Goal: Task Accomplishment & Management: Use online tool/utility

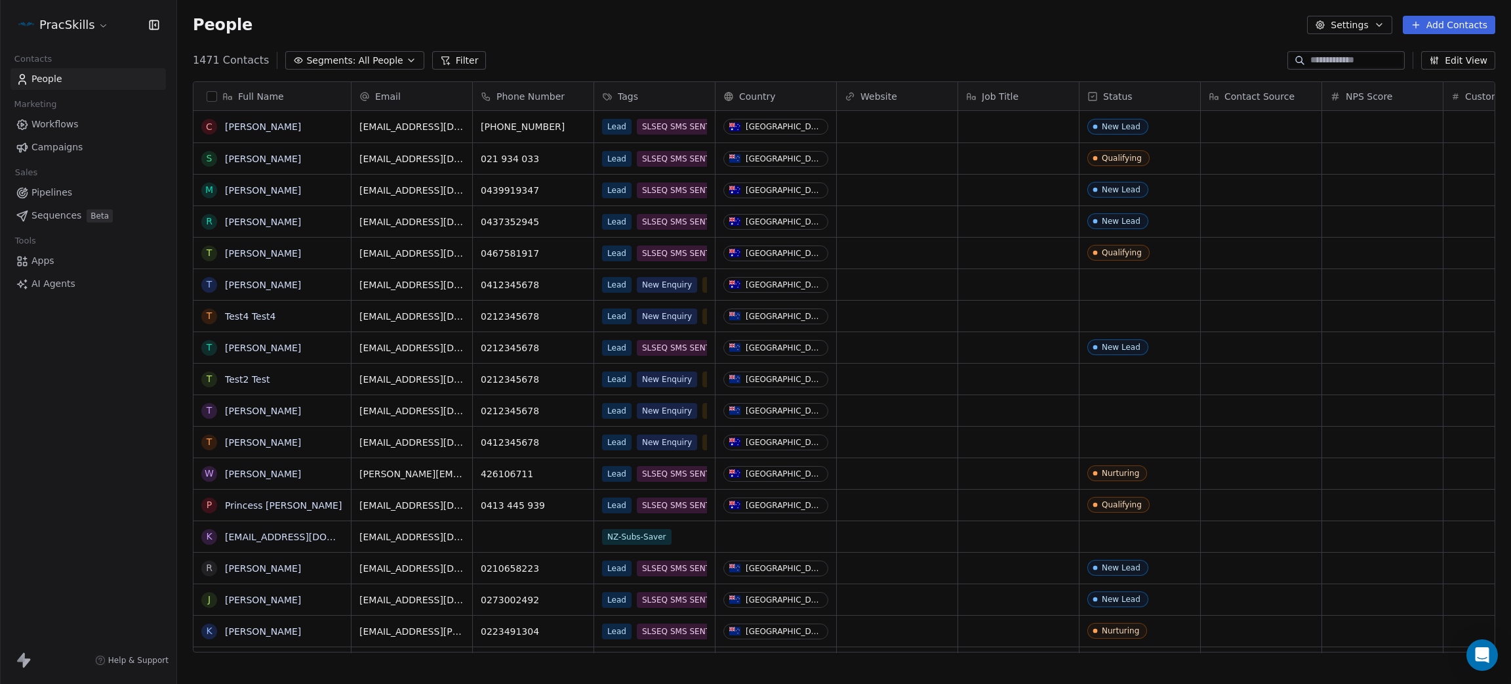
scroll to position [586, 1319]
click at [66, 25] on html "PracSkills Contacts People Marketing Workflows Campaigns Sales Pipelines Sequen…" at bounding box center [755, 342] width 1511 height 684
drag, startPoint x: 33, startPoint y: 440, endPoint x: 569, endPoint y: 344, distance: 544.5
click at [33, 440] on html "PracSkills Contacts People Marketing Workflows Campaigns Sales Pipelines Sequen…" at bounding box center [755, 342] width 1511 height 684
click at [49, 121] on span "Workflows" at bounding box center [54, 124] width 47 height 14
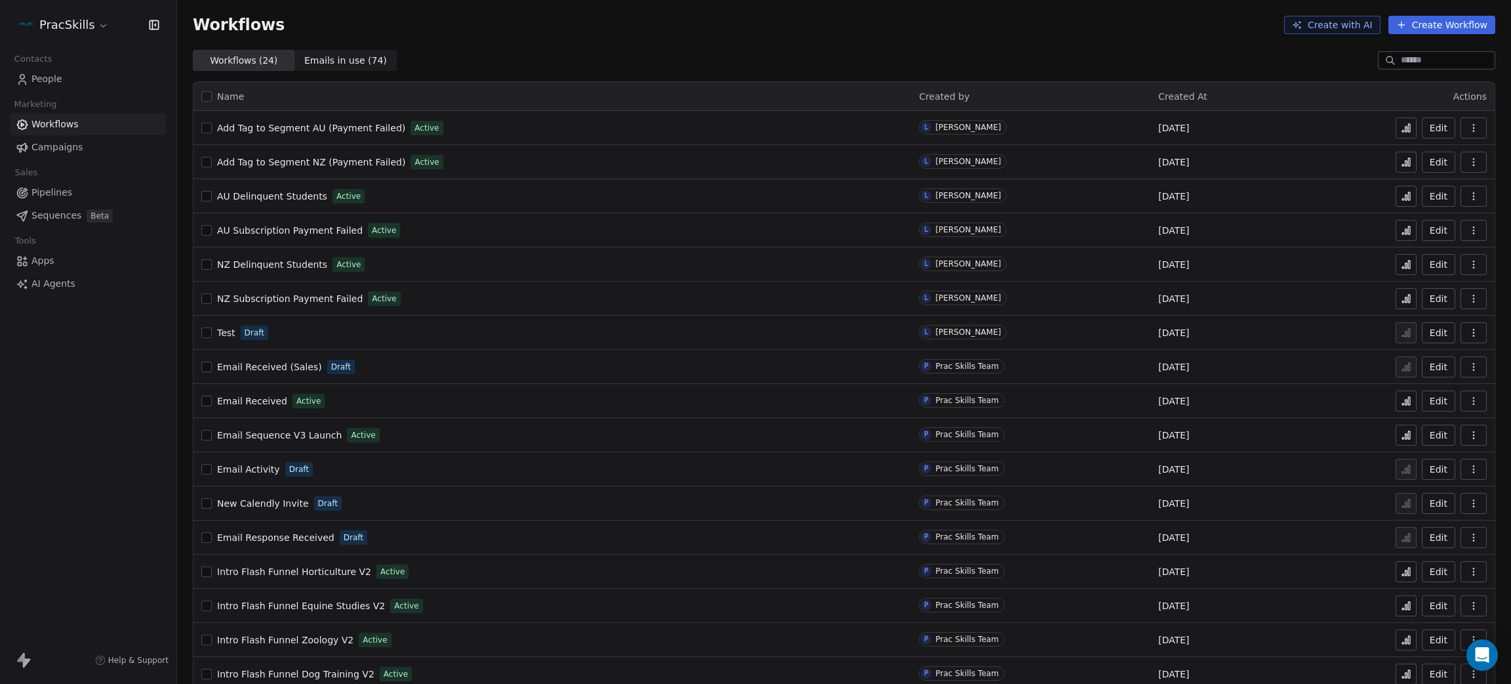
click at [1415, 26] on button "Create Workflow" at bounding box center [1442, 25] width 107 height 18
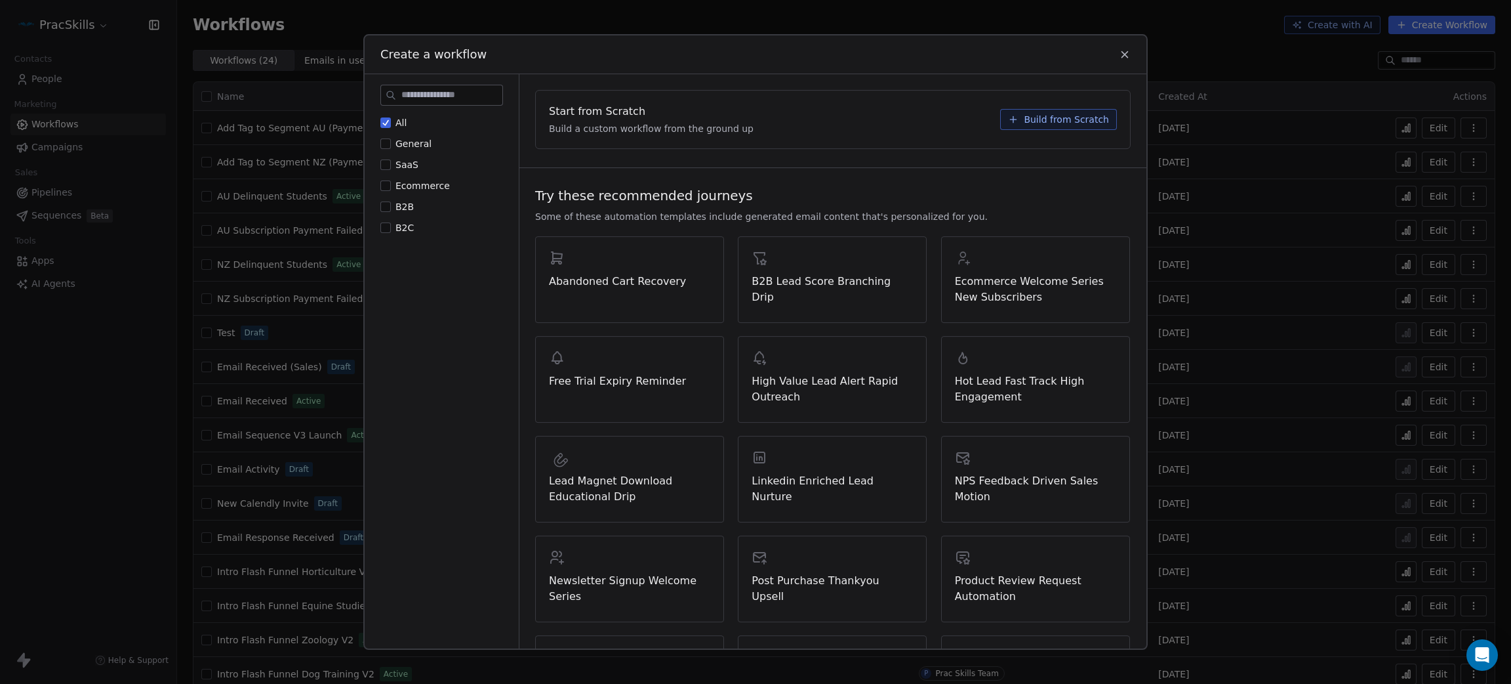
click at [440, 89] on input at bounding box center [451, 95] width 101 height 20
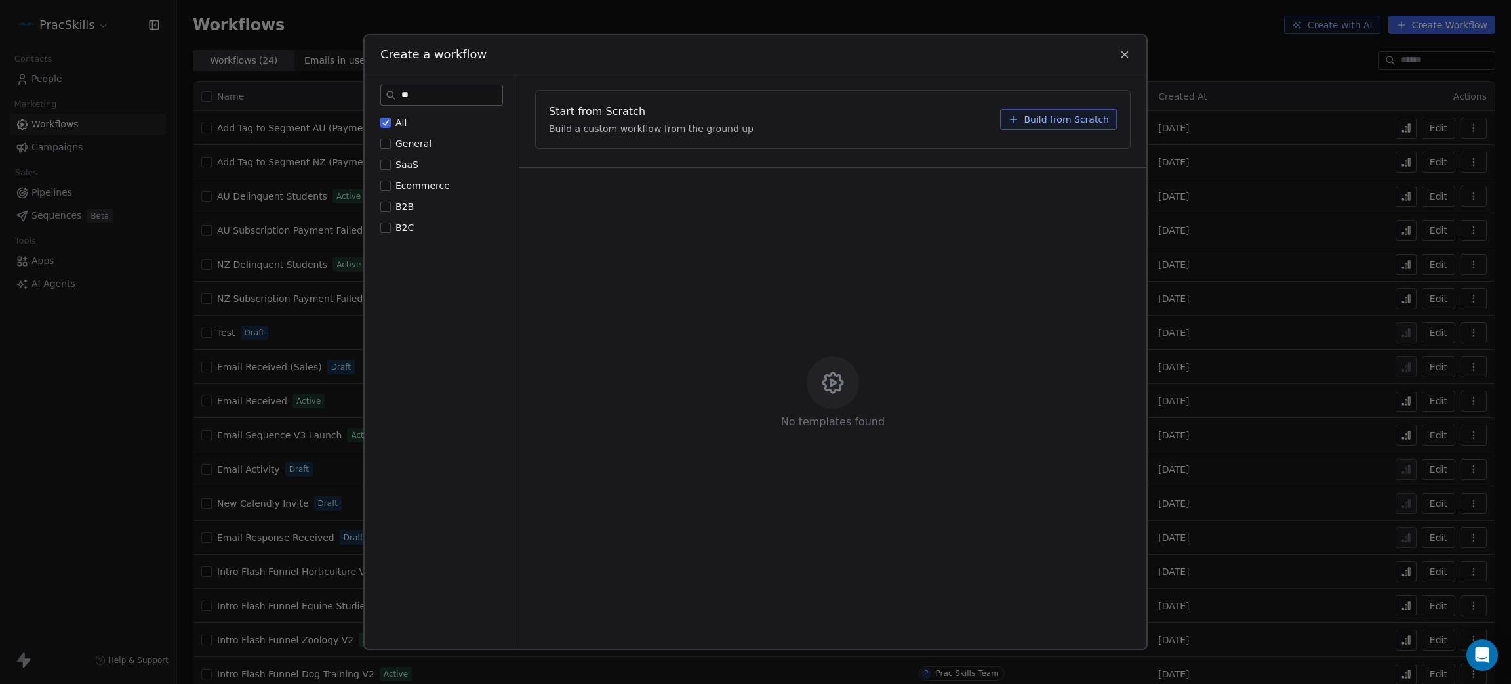
type input "*"
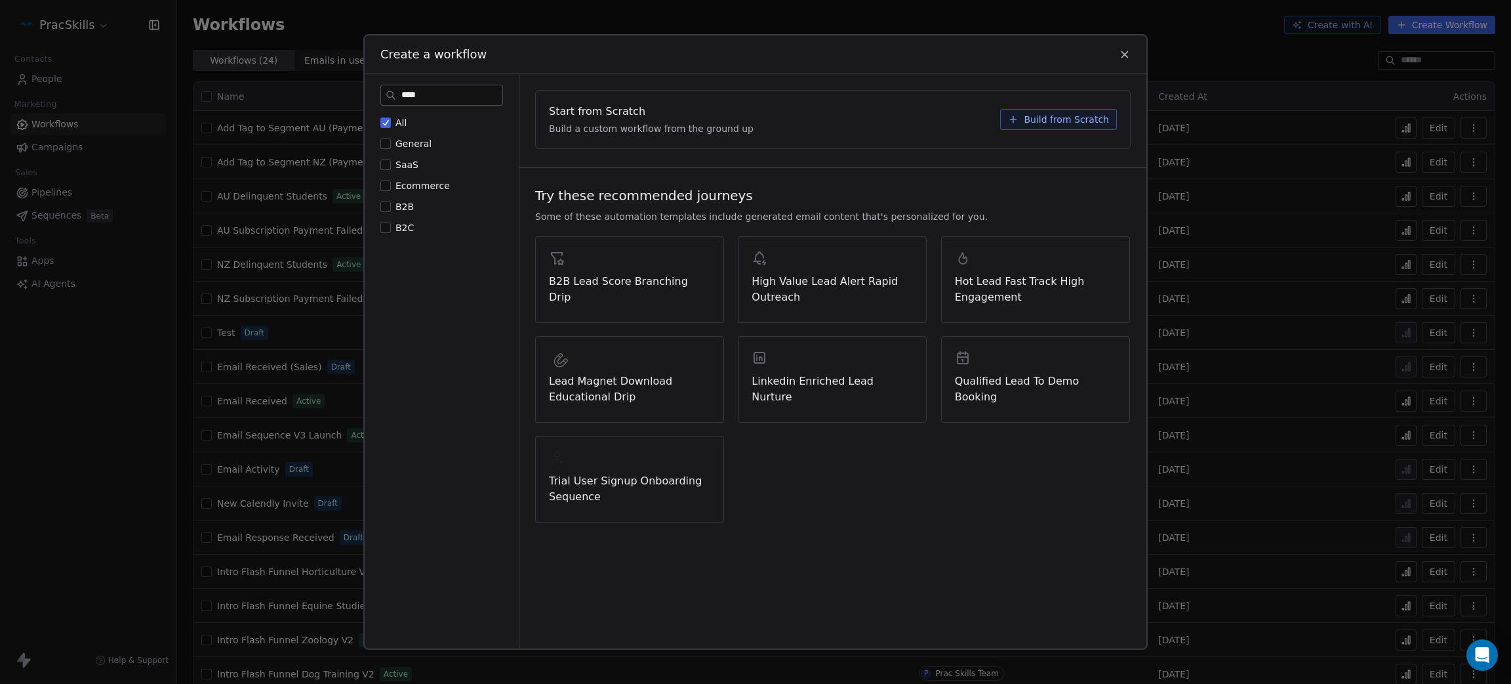
type input "****"
click at [386, 138] on button "General" at bounding box center [385, 143] width 10 height 13
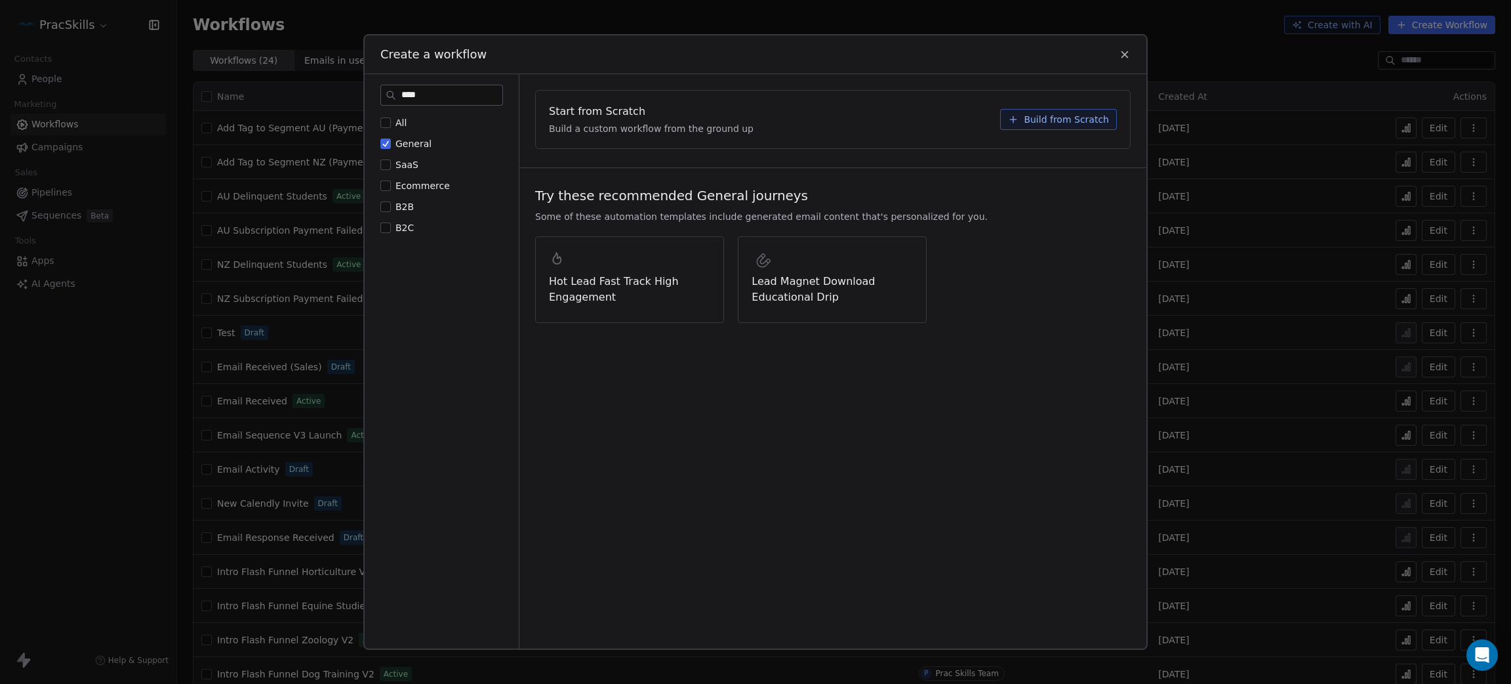
click at [381, 163] on button "SaaS" at bounding box center [385, 164] width 10 height 13
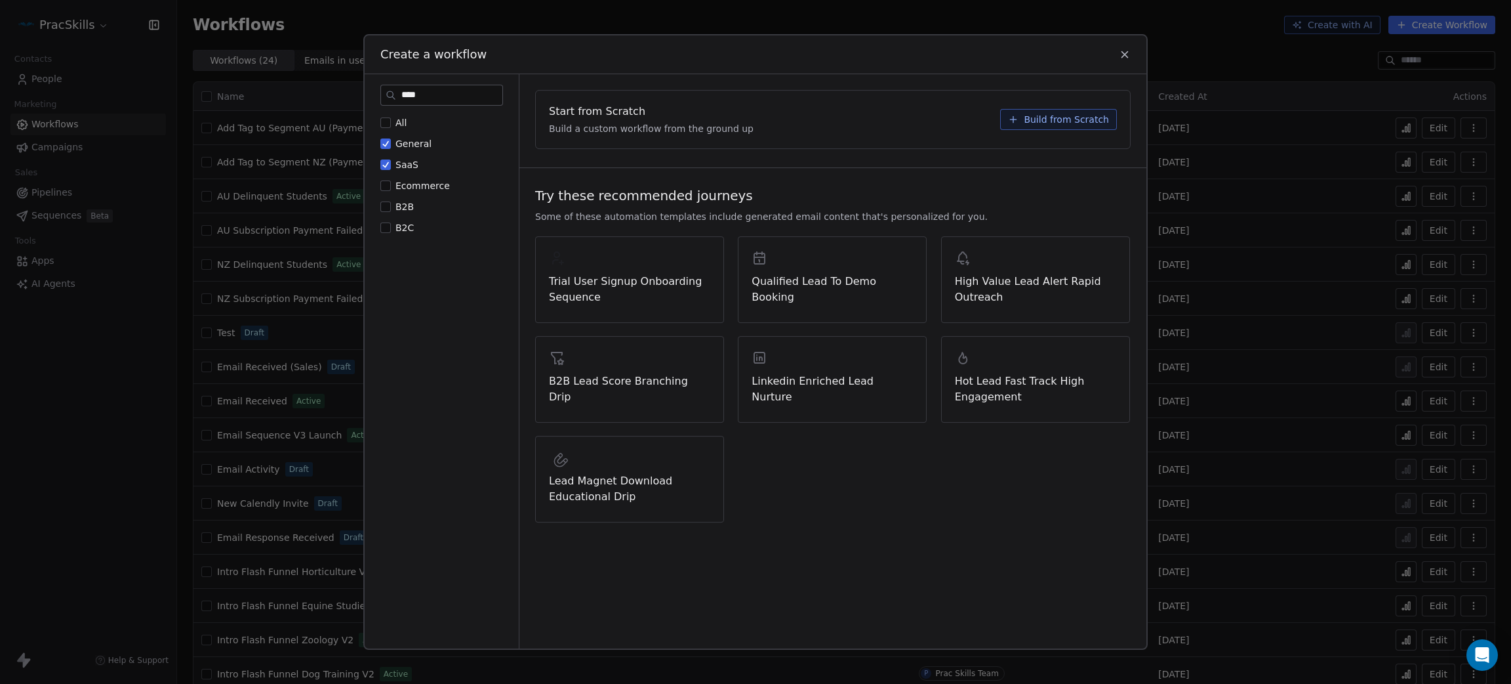
click at [386, 134] on div "All General SaaS Ecommerce B2B B2C" at bounding box center [441, 175] width 123 height 118
click at [385, 140] on button "General" at bounding box center [385, 143] width 10 height 13
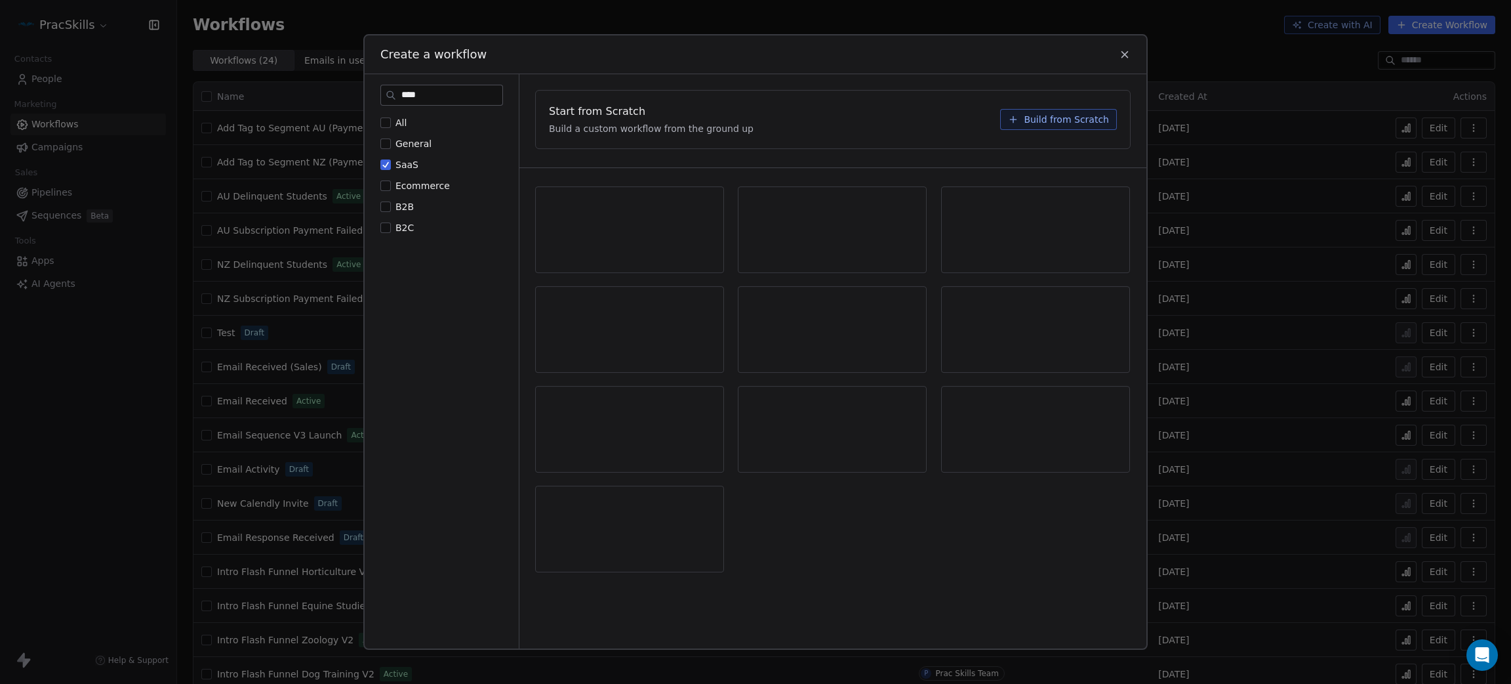
click at [385, 155] on div "All General SaaS Ecommerce B2B B2C" at bounding box center [441, 175] width 123 height 118
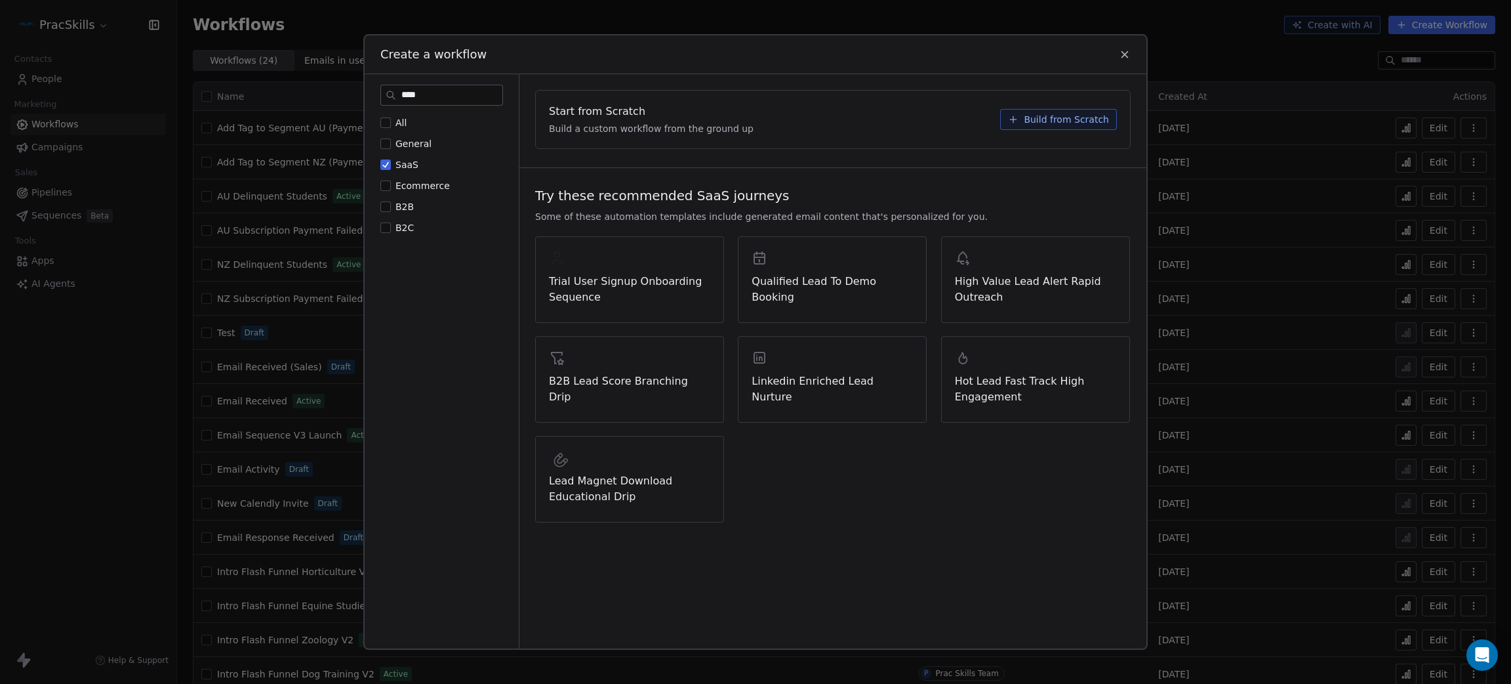
click at [383, 121] on button "All" at bounding box center [385, 122] width 10 height 13
click at [1062, 119] on span "Build from Scratch" at bounding box center [1066, 119] width 85 height 13
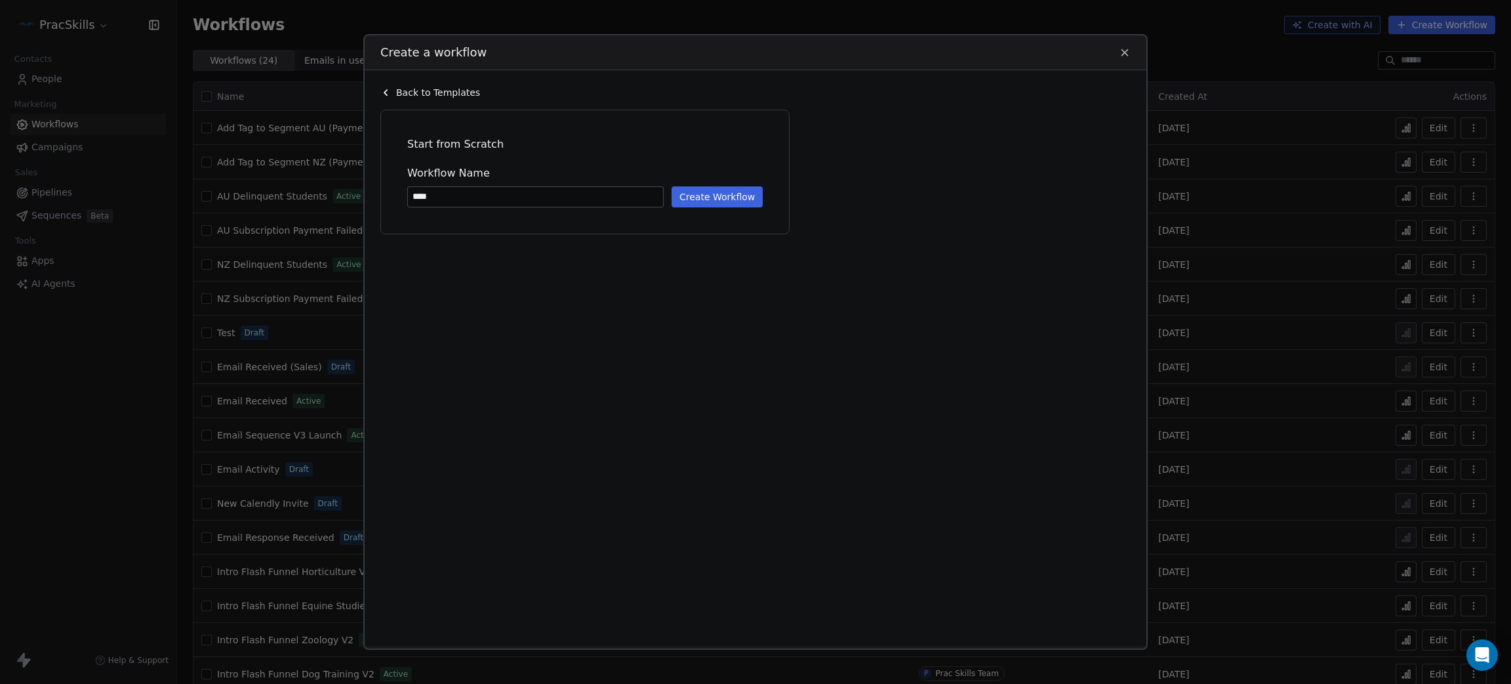
type input "****"
click at [1117, 47] on div "Create a workflow" at bounding box center [756, 52] width 782 height 34
click at [1124, 49] on icon at bounding box center [1125, 53] width 12 height 12
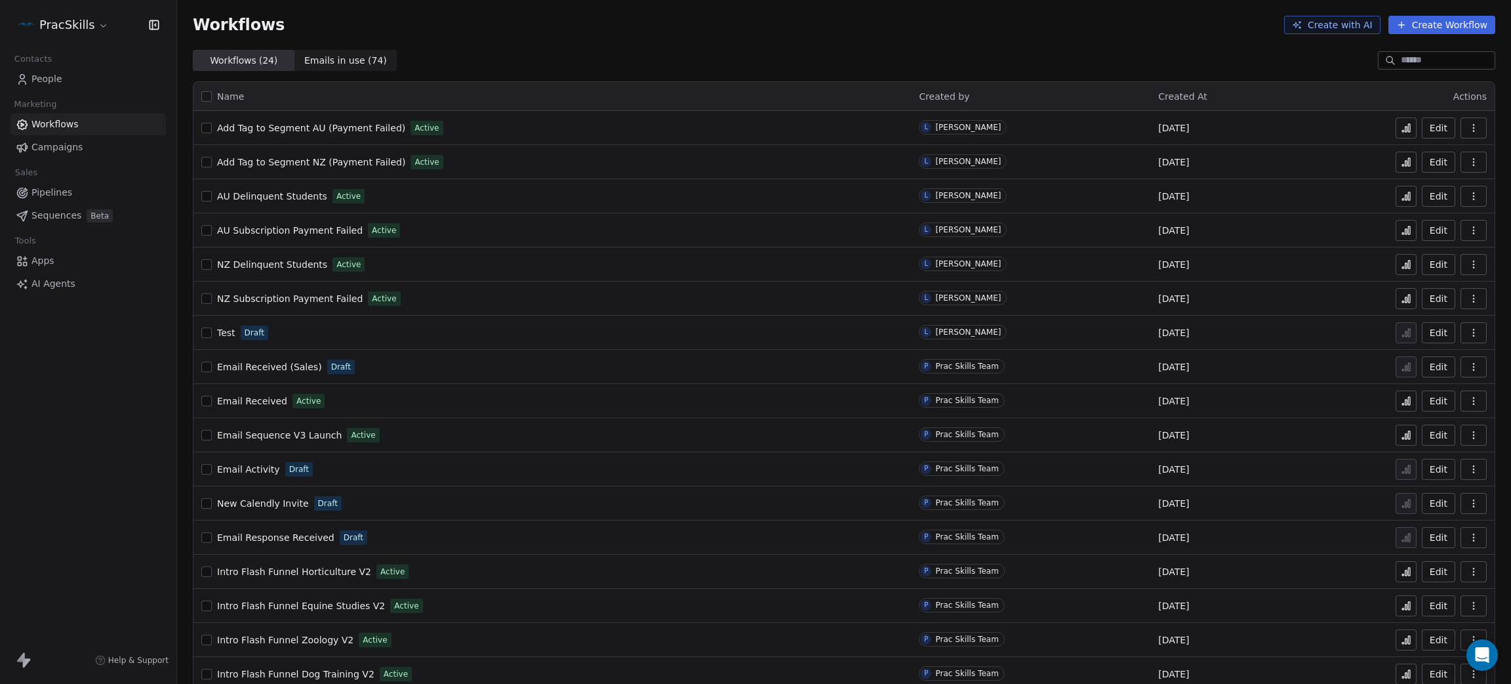
click at [215, 337] on div "Test Draft" at bounding box center [552, 332] width 702 height 18
click at [236, 329] on div "Test Draft" at bounding box center [552, 332] width 702 height 18
click at [230, 329] on span "Test" at bounding box center [226, 332] width 18 height 10
click at [229, 330] on span "Test" at bounding box center [226, 332] width 18 height 10
